Goal: Information Seeking & Learning: Learn about a topic

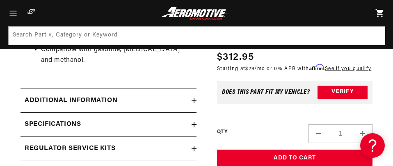
scroll to position [739, 0]
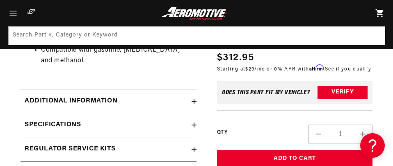
click at [169, 101] on div "Additional information" at bounding box center [106, 101] width 171 height 11
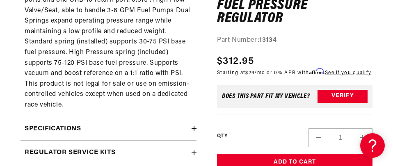
scroll to position [903, 0]
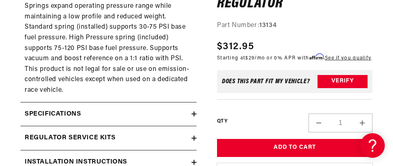
click at [176, 112] on div "Specifications" at bounding box center [106, 114] width 171 height 11
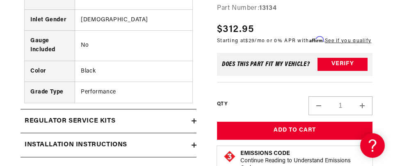
click at [176, 112] on summary "Regulator Service Kits" at bounding box center [109, 122] width 176 height 24
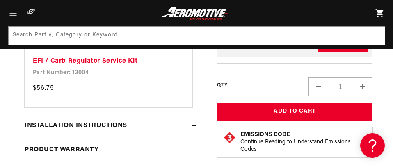
scroll to position [1477, 0]
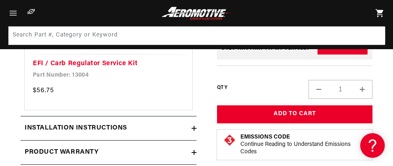
click at [178, 120] on summary "Installation Instructions" at bounding box center [109, 129] width 176 height 24
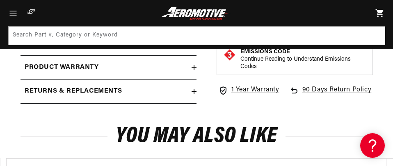
scroll to position [1600, 0]
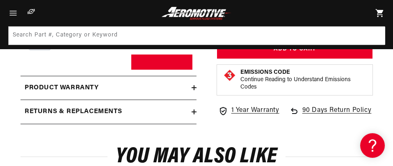
click at [176, 95] on summary "Product warranty" at bounding box center [109, 88] width 176 height 24
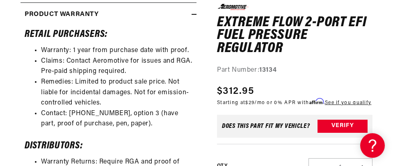
scroll to position [1805, 0]
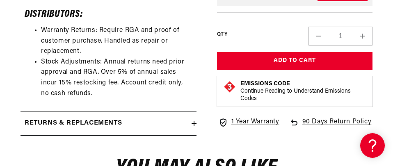
click at [179, 121] on div "Returns & replacements" at bounding box center [106, 123] width 171 height 11
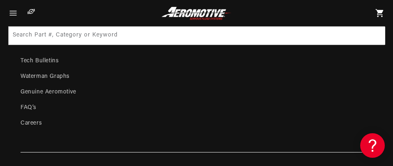
scroll to position [3815, 0]
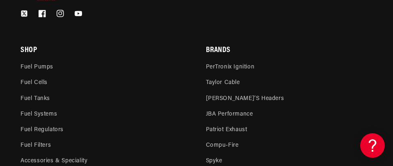
scroll to position [2708, 0]
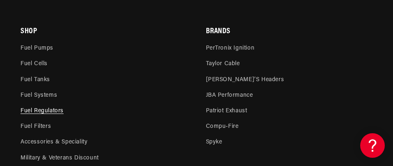
click at [43, 113] on link "Fuel Regulators" at bounding box center [42, 111] width 43 height 16
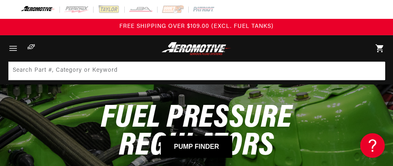
click at [14, 44] on icon "Menu" at bounding box center [13, 48] width 11 height 11
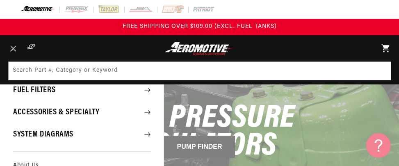
scroll to position [82, 0]
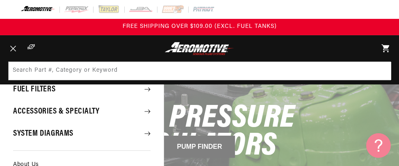
click at [43, 106] on summary "Accessories & Specialty" at bounding box center [82, 111] width 164 height 21
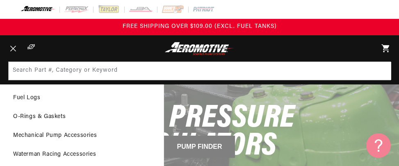
scroll to position [0, 0]
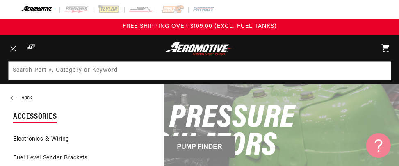
click at [22, 94] on button "Back" at bounding box center [82, 98] width 164 height 16
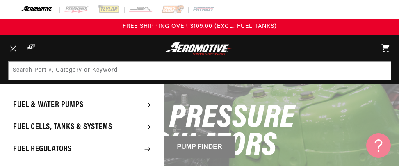
click at [22, 94] on summary "Fuel & Water Pumps" at bounding box center [82, 104] width 164 height 21
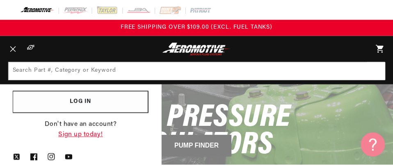
scroll to position [271, 0]
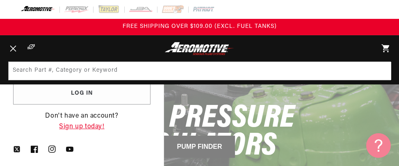
click at [16, 51] on icon "Menu" at bounding box center [13, 49] width 6 height 6
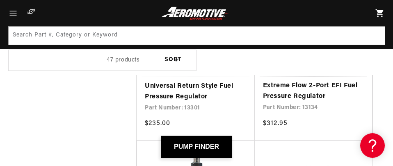
scroll to position [615, 0]
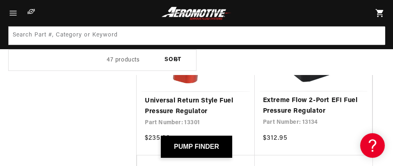
click at [281, 96] on link "Extreme Flow 2-Port EFI Fuel Pressure Regulator" at bounding box center [313, 106] width 101 height 21
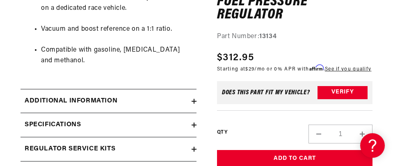
scroll to position [0, 0]
click at [195, 95] on summary "Additional information" at bounding box center [109, 101] width 176 height 24
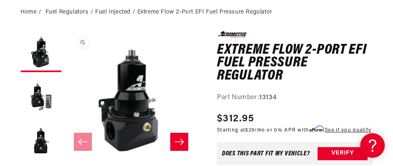
scroll to position [123, 0]
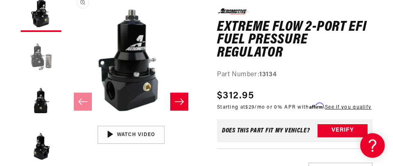
click at [40, 52] on button "Load image 2 in gallery view" at bounding box center [41, 56] width 41 height 41
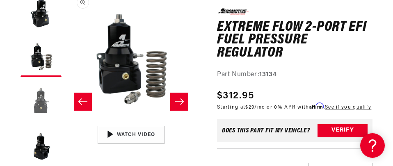
click at [50, 94] on button "Load image 3 in gallery view" at bounding box center [41, 101] width 41 height 41
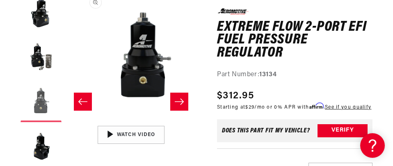
scroll to position [0, 262]
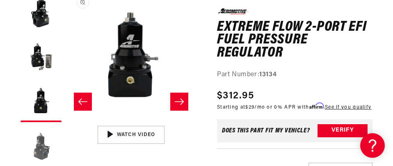
click at [49, 143] on button "Load image 4 in gallery view" at bounding box center [41, 146] width 41 height 41
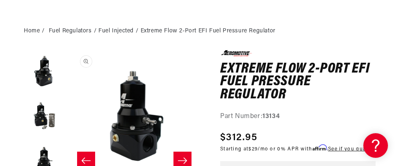
scroll to position [42, 0]
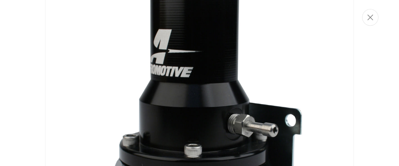
scroll to position [1538, 0]
